Goal: Task Accomplishment & Management: Complete application form

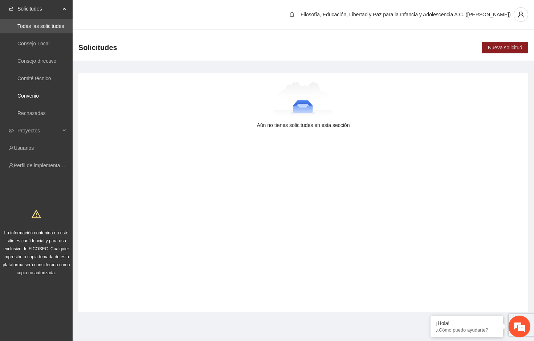
click at [39, 93] on link "Convenio" at bounding box center [27, 96] width 21 height 6
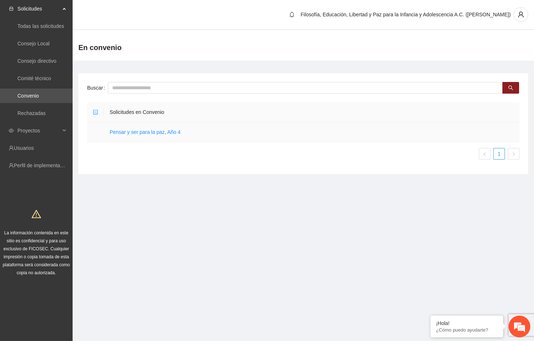
click at [169, 132] on link "Pensar y ser para la paz, Año 4" at bounding box center [145, 132] width 71 height 6
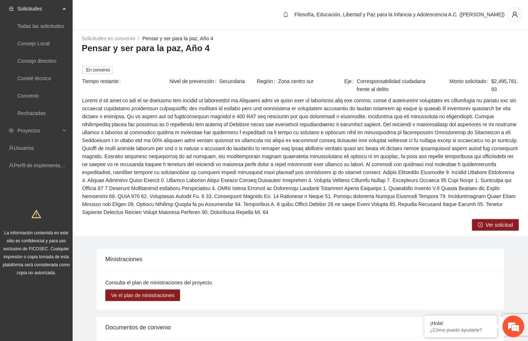
click at [502, 227] on span "Ver solicitud" at bounding box center [499, 225] width 27 height 8
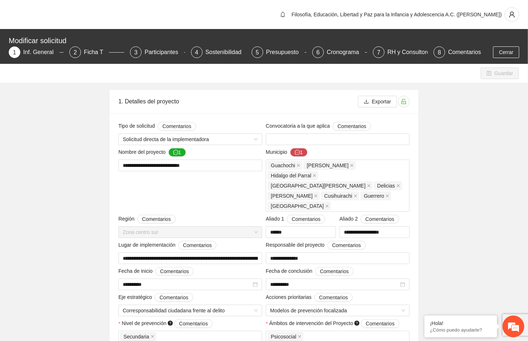
click at [285, 54] on div "Presupuesto" at bounding box center [285, 52] width 38 height 12
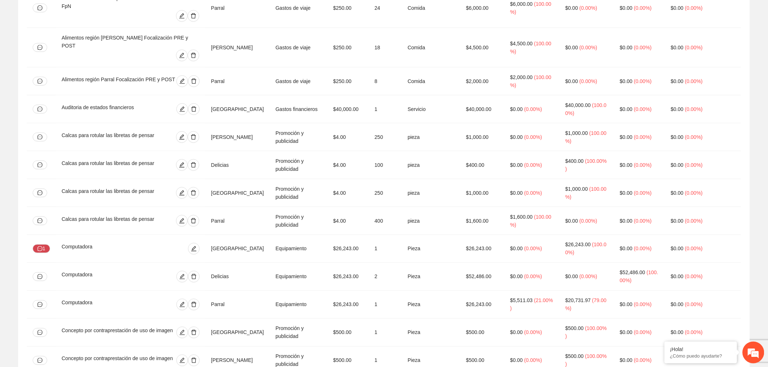
scroll to position [322, 0]
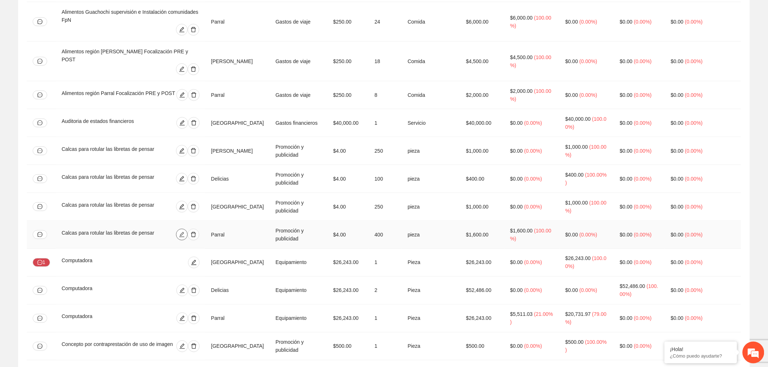
click at [184, 232] on icon "edit" at bounding box center [181, 234] width 5 height 5
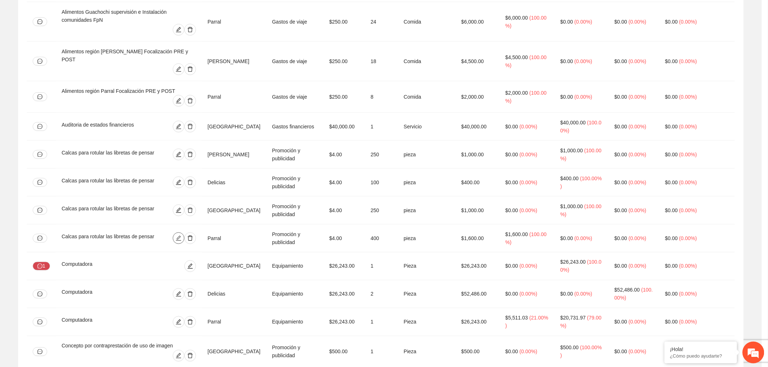
type input "***"
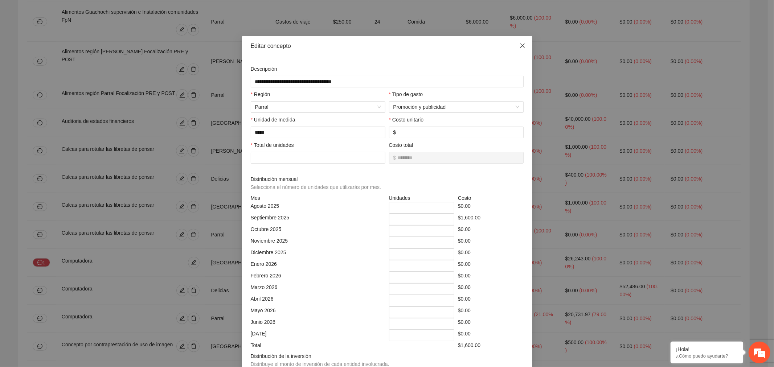
click at [525, 43] on span "Close" at bounding box center [523, 46] width 20 height 20
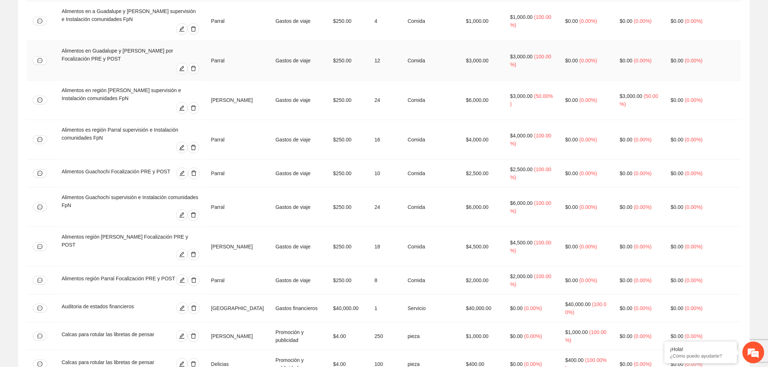
scroll to position [81, 0]
